Goal: Task Accomplishment & Management: Use online tool/utility

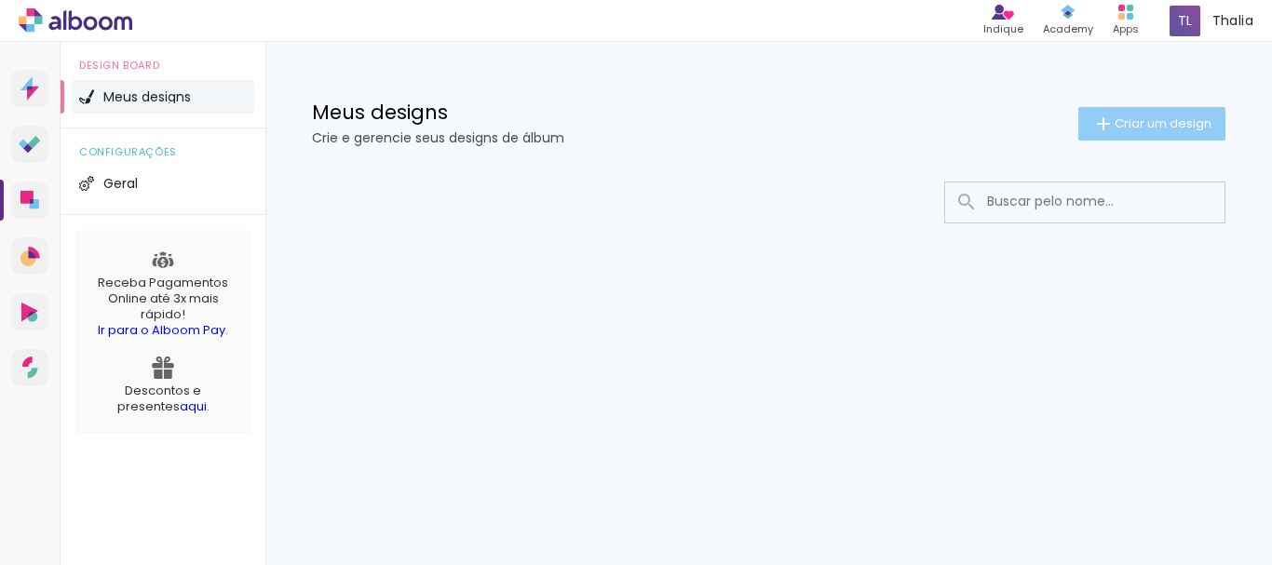
click at [1126, 127] on span "Criar um design" at bounding box center [1163, 123] width 97 height 12
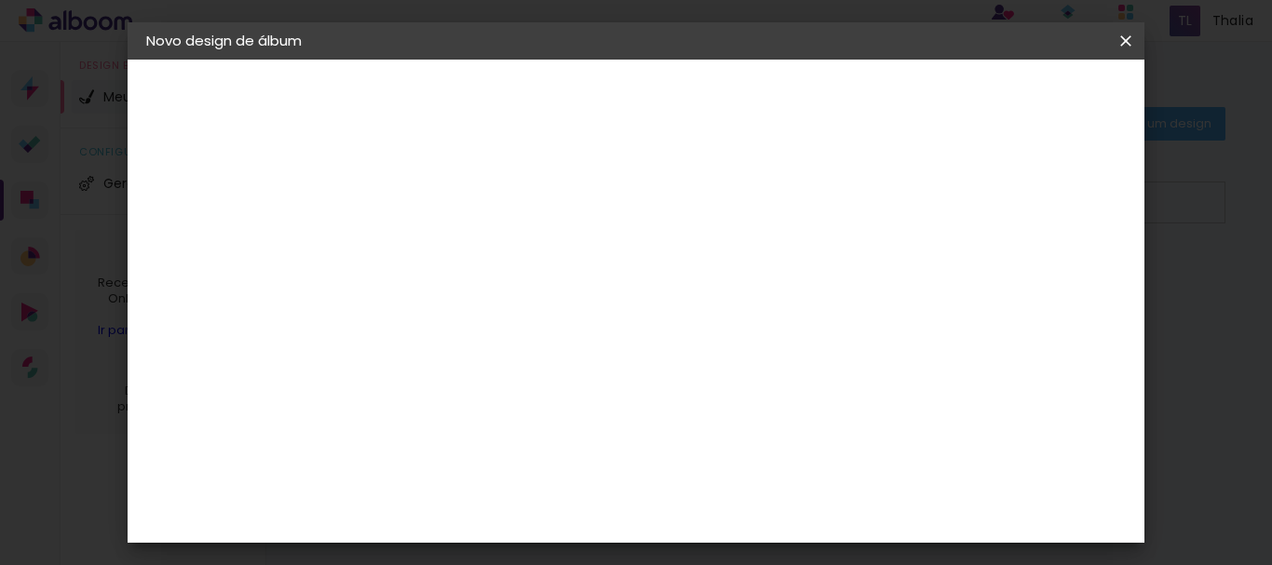
click at [451, 244] on input at bounding box center [451, 250] width 0 height 29
type input "20x20 heloísa"
click at [0, 0] on slot "Avançar" at bounding box center [0, 0] width 0 height 0
click at [478, 255] on input at bounding box center [498, 261] width 188 height 23
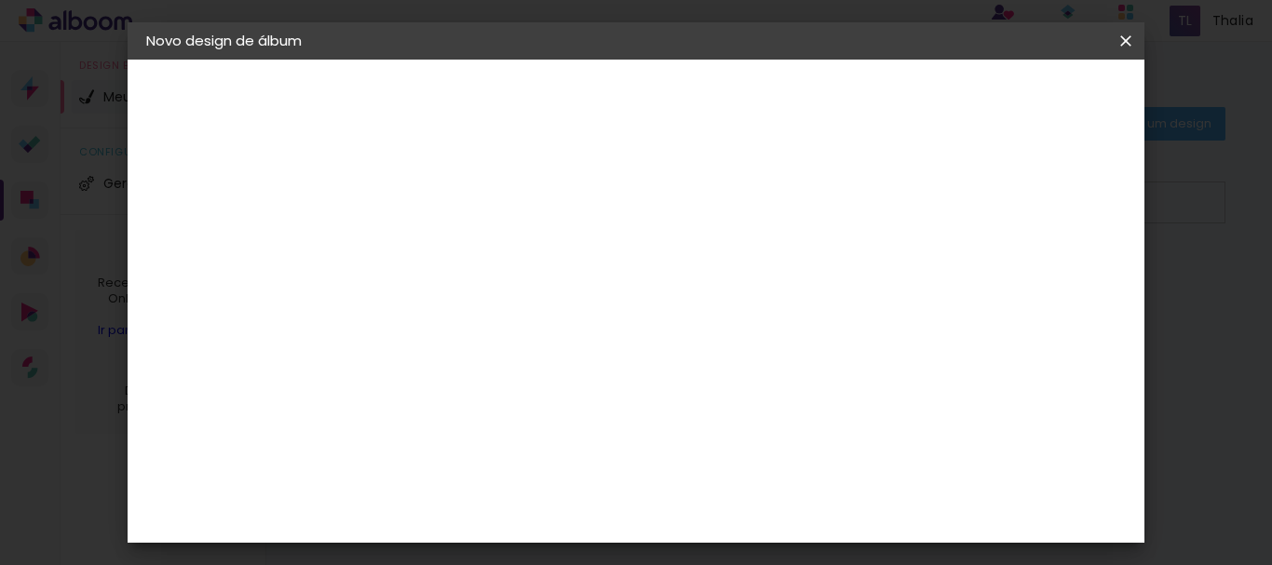
scroll to position [0, 0]
type input "syste"
type paper-input "syste"
click at [467, 426] on div "System ProLab" at bounding box center [465, 425] width 55 height 30
click at [493, 426] on div "System ProLab" at bounding box center [465, 425] width 55 height 30
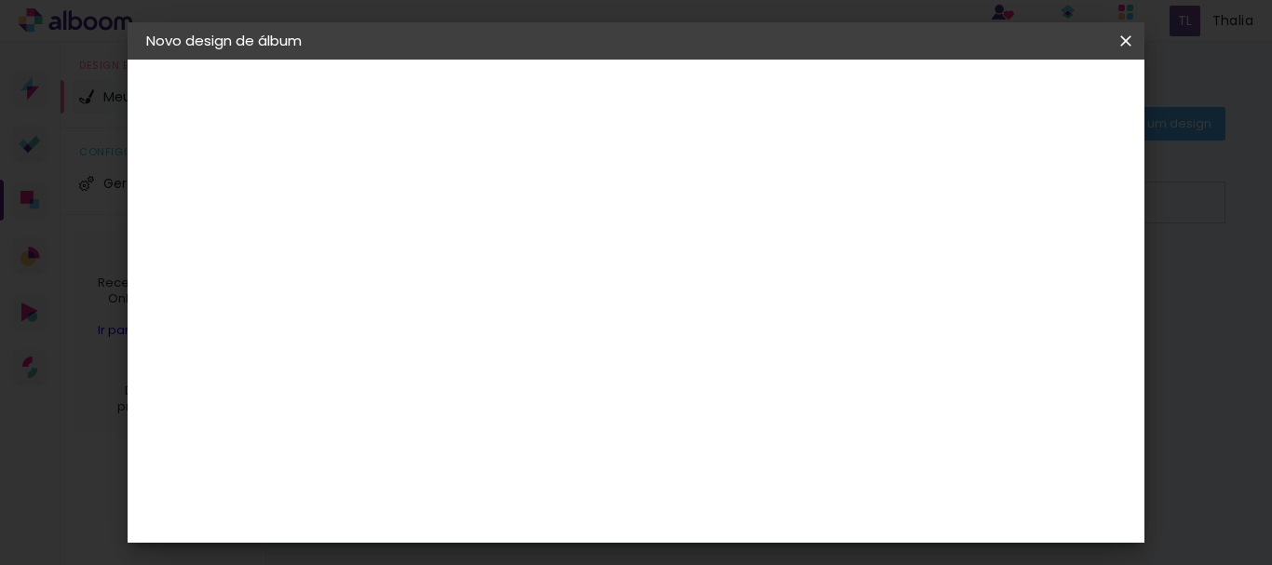
click at [0, 0] on slot "Tamanho Livre" at bounding box center [0, 0] width 0 height 0
click at [616, 283] on iron-icon at bounding box center [604, 283] width 22 height 22
click at [493, 420] on div "System ProLab" at bounding box center [465, 425] width 55 height 30
click at [0, 0] on slot "Avançar" at bounding box center [0, 0] width 0 height 0
click at [523, 310] on input "text" at bounding box center [487, 324] width 73 height 29
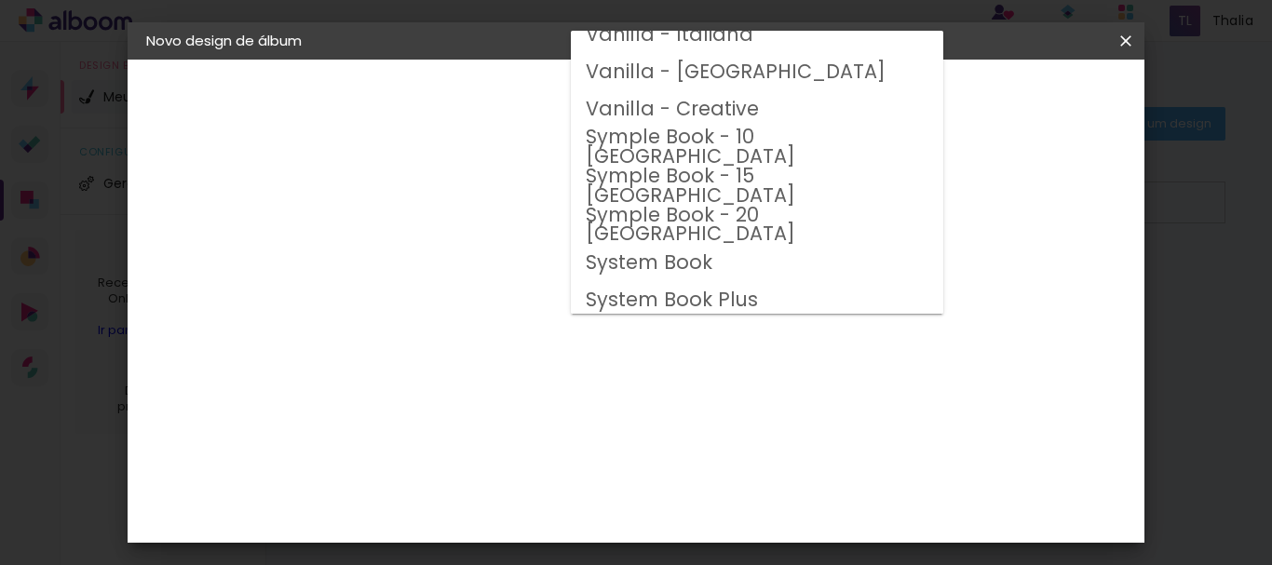
scroll to position [890, 0]
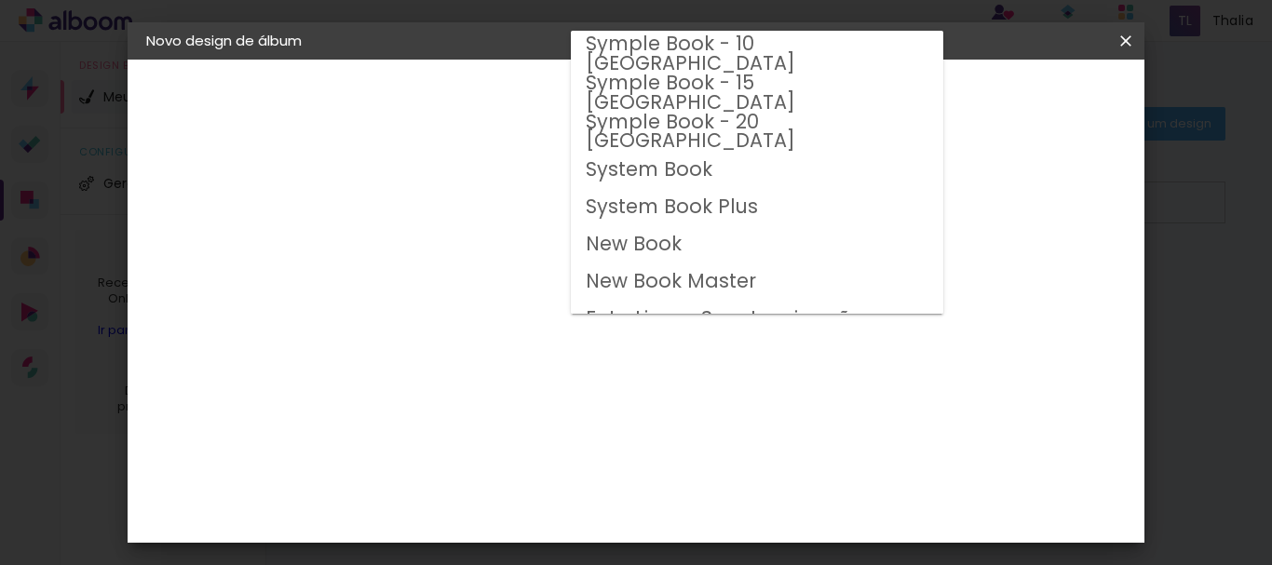
click at [0, 0] on slot "System Book" at bounding box center [0, 0] width 0 height 0
type input "System Book"
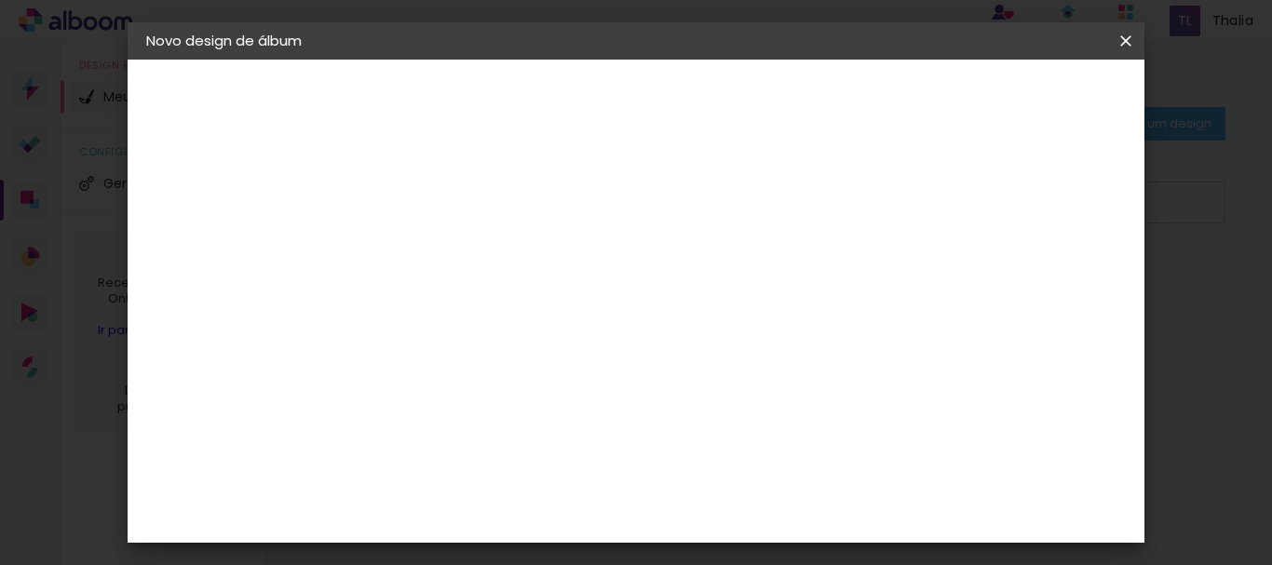
scroll to position [279, 0]
click at [576, 409] on span "20 × 20" at bounding box center [533, 433] width 87 height 49
click at [0, 0] on slot "Avançar" at bounding box center [0, 0] width 0 height 0
click at [626, 200] on div at bounding box center [617, 201] width 17 height 17
type paper-checkbox "on"
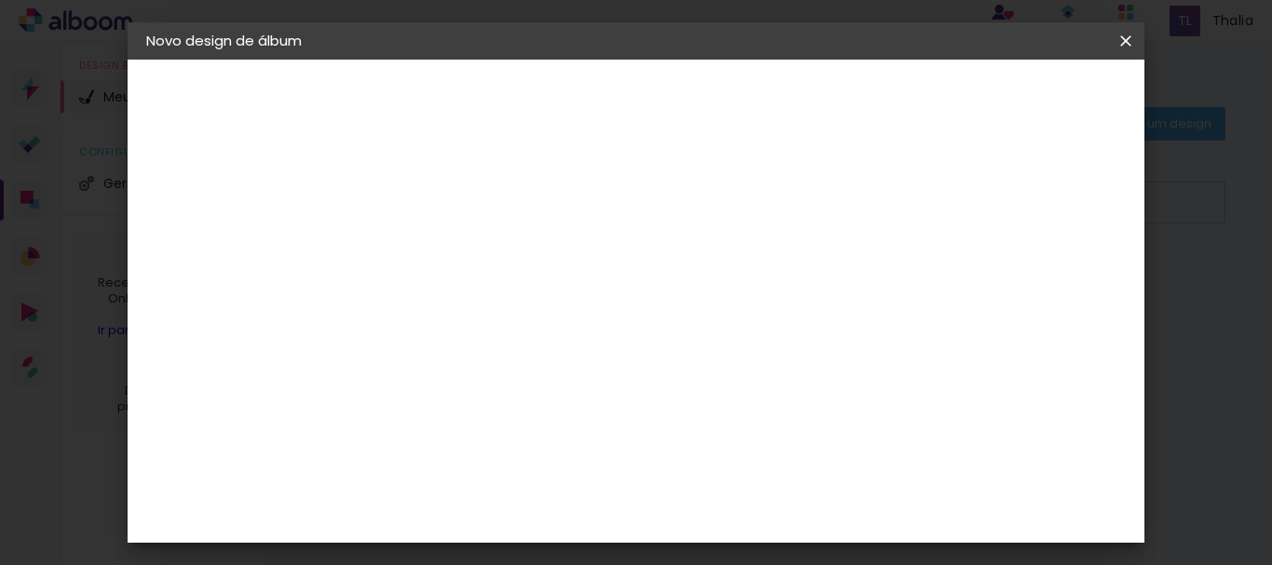
click at [626, 200] on div at bounding box center [617, 201] width 17 height 17
